Goal: Task Accomplishment & Management: Manage account settings

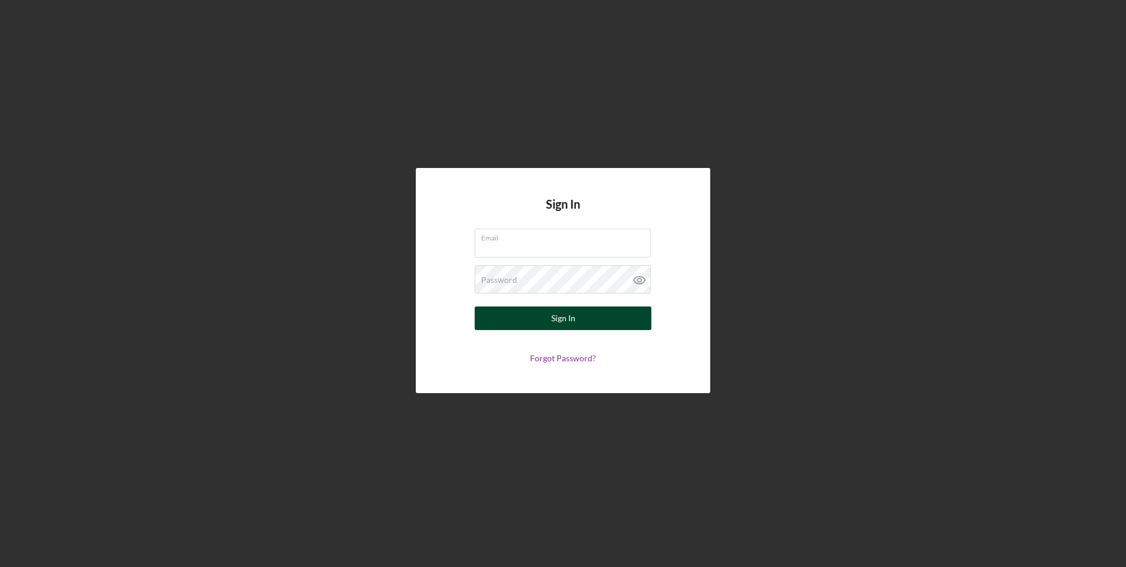
type input "[PERSON_NAME][EMAIL_ADDRESS][DOMAIN_NAME]"
click at [558, 315] on div "Sign In" at bounding box center [563, 318] width 24 height 24
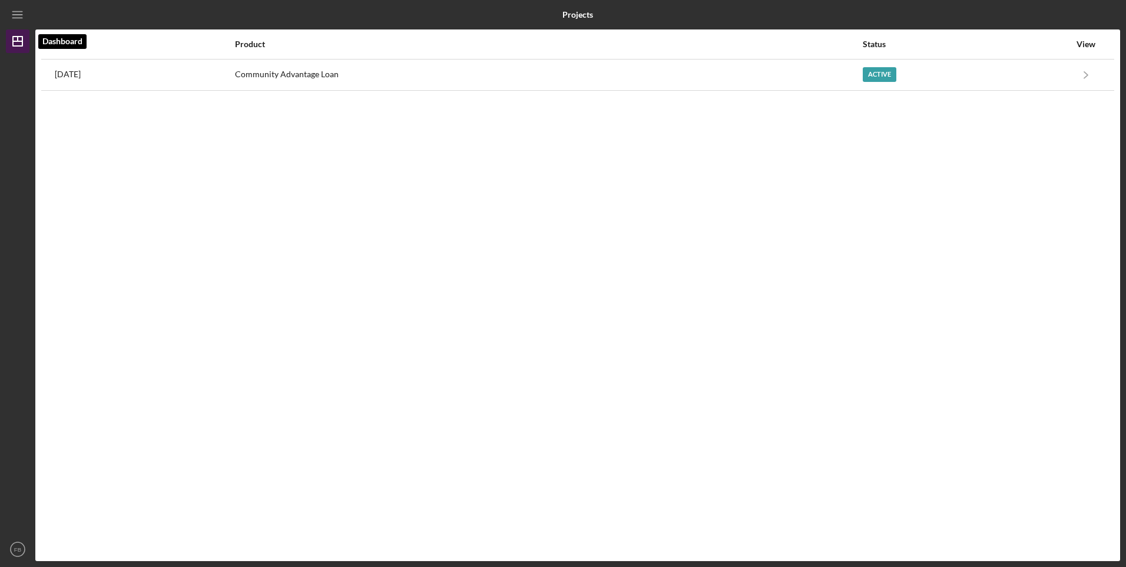
click at [22, 41] on line "button" at bounding box center [17, 41] width 9 height 0
click at [21, 40] on icon "Icon/Dashboard" at bounding box center [17, 41] width 29 height 29
click at [6, 15] on div "Icon/Menu" at bounding box center [18, 14] width 24 height 29
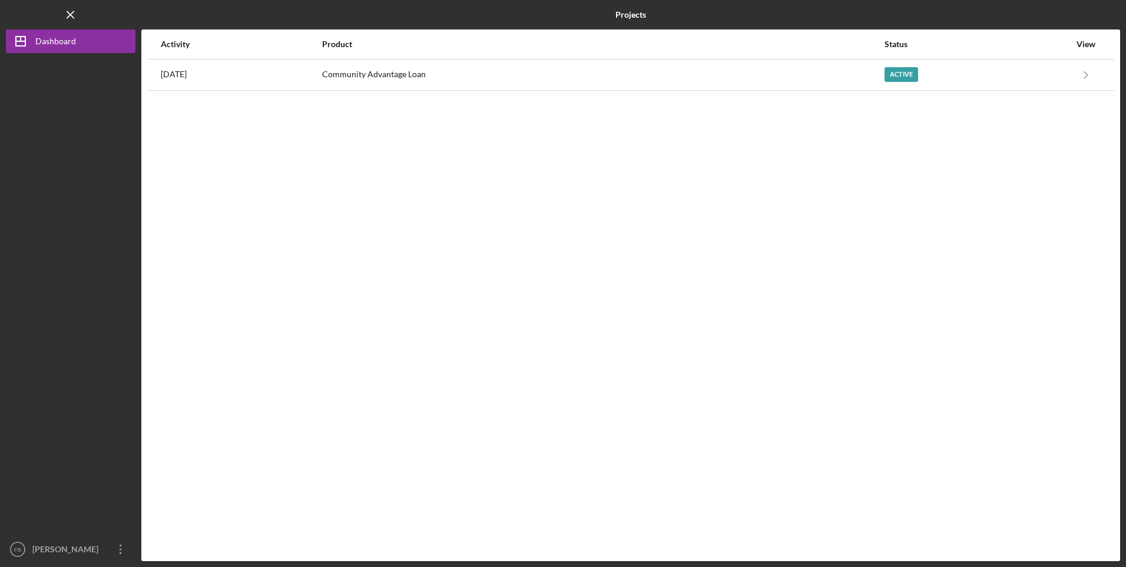
click at [1083, 42] on div "View" at bounding box center [1085, 43] width 29 height 9
click at [1084, 48] on div "View" at bounding box center [1085, 43] width 29 height 9
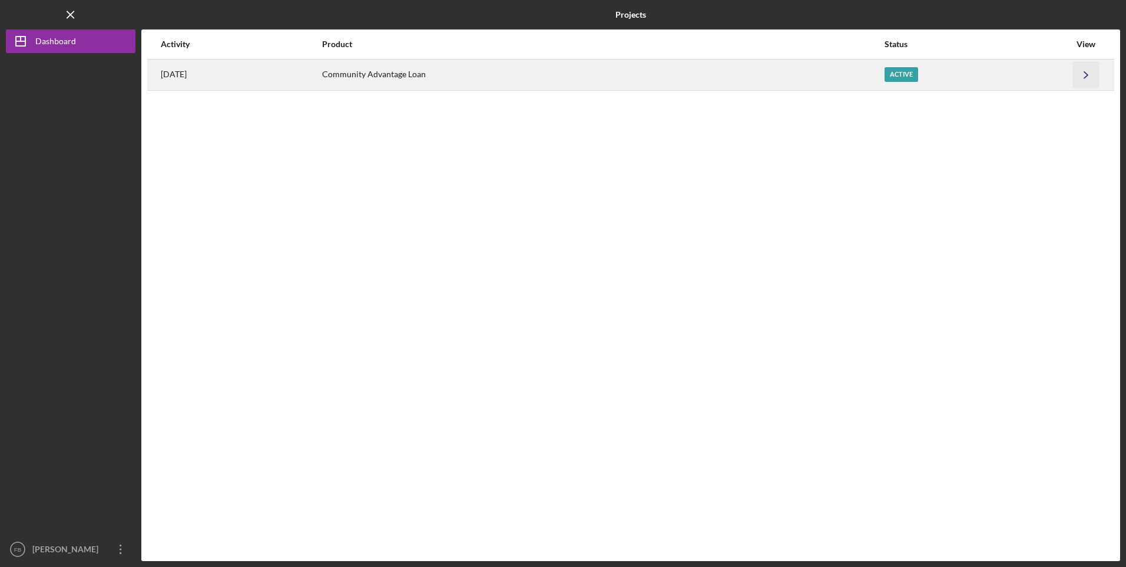
click at [1088, 72] on icon "Icon/Navigate" at bounding box center [1086, 74] width 27 height 27
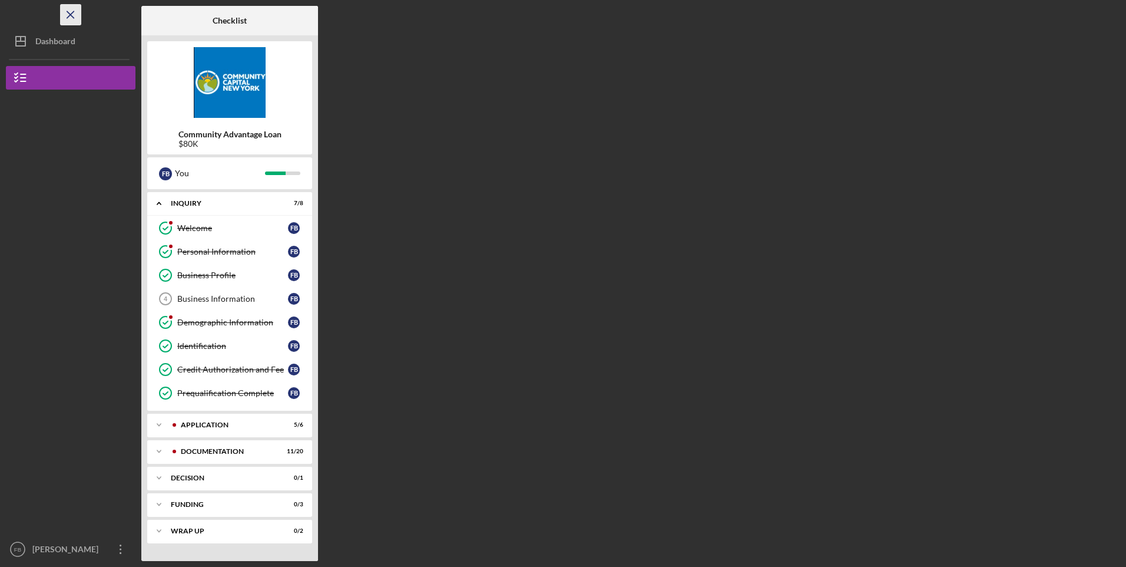
click at [73, 16] on icon "Icon/Menu Close" at bounding box center [71, 15] width 27 height 27
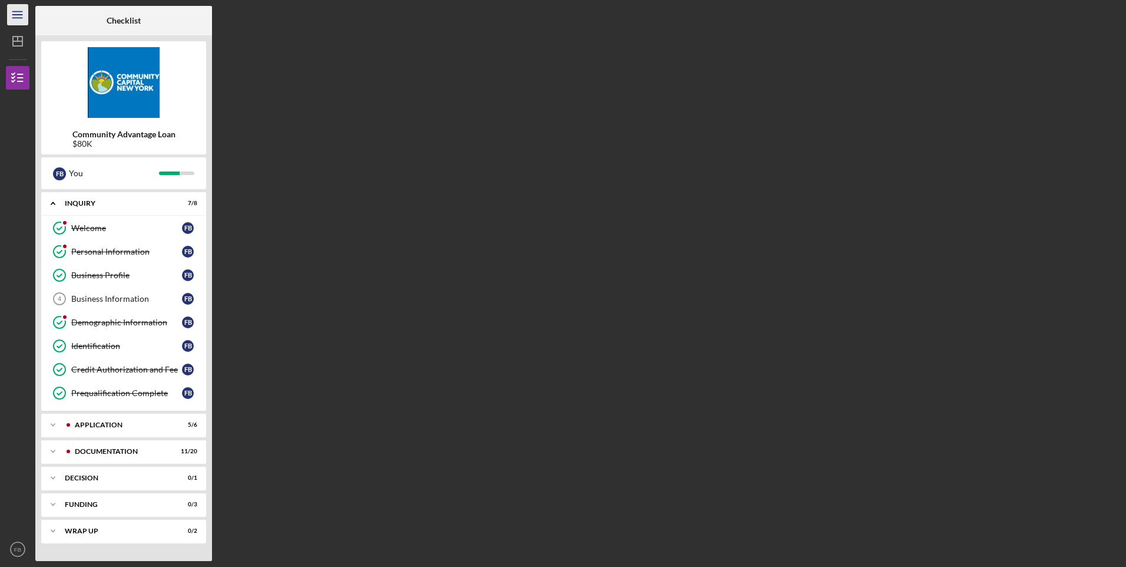
click at [14, 12] on icon "Icon/Menu" at bounding box center [18, 15] width 27 height 27
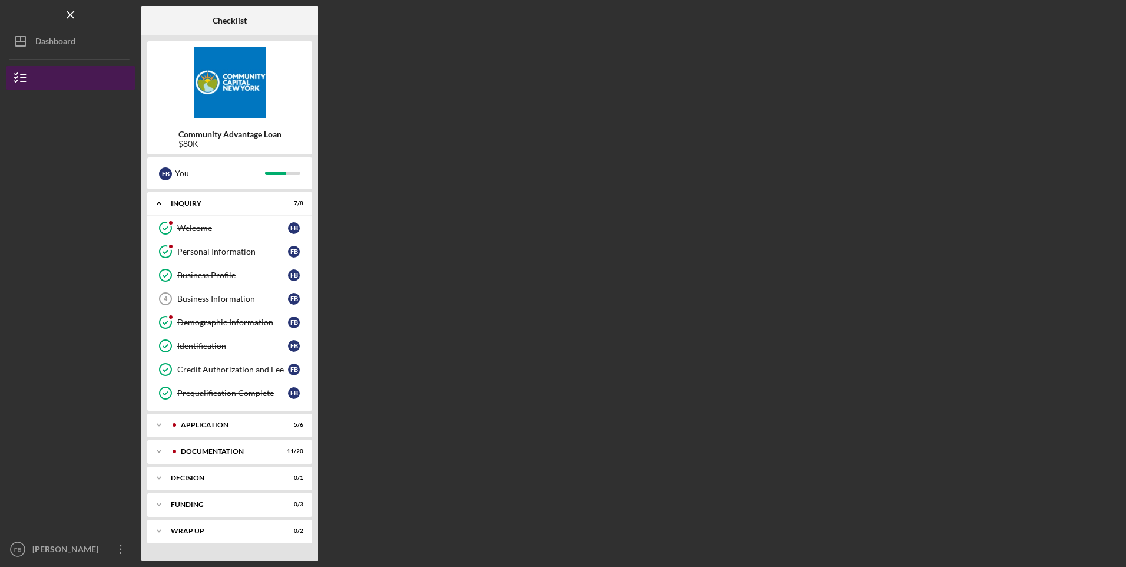
click at [16, 78] on polyline "button" at bounding box center [16, 78] width 3 height 2
click at [24, 79] on icon "button" at bounding box center [20, 77] width 29 height 29
click at [73, 21] on icon "Icon/Menu Close" at bounding box center [71, 15] width 27 height 27
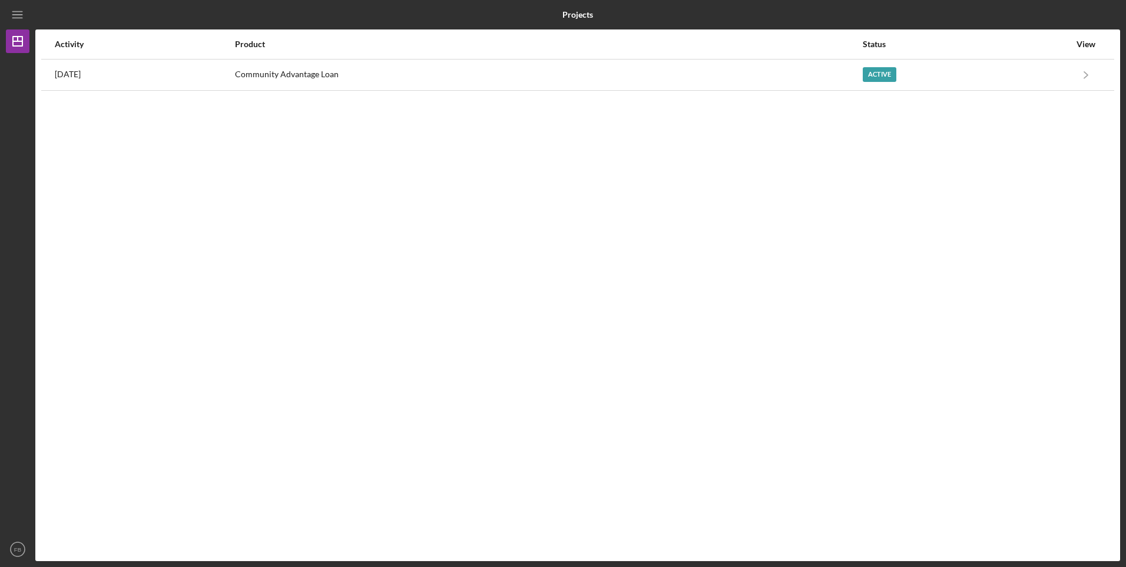
drag, startPoint x: 1090, startPoint y: 43, endPoint x: 1086, endPoint y: 48, distance: 6.3
click at [1086, 48] on div "View" at bounding box center [1085, 43] width 29 height 9
